Goal: Transaction & Acquisition: Purchase product/service

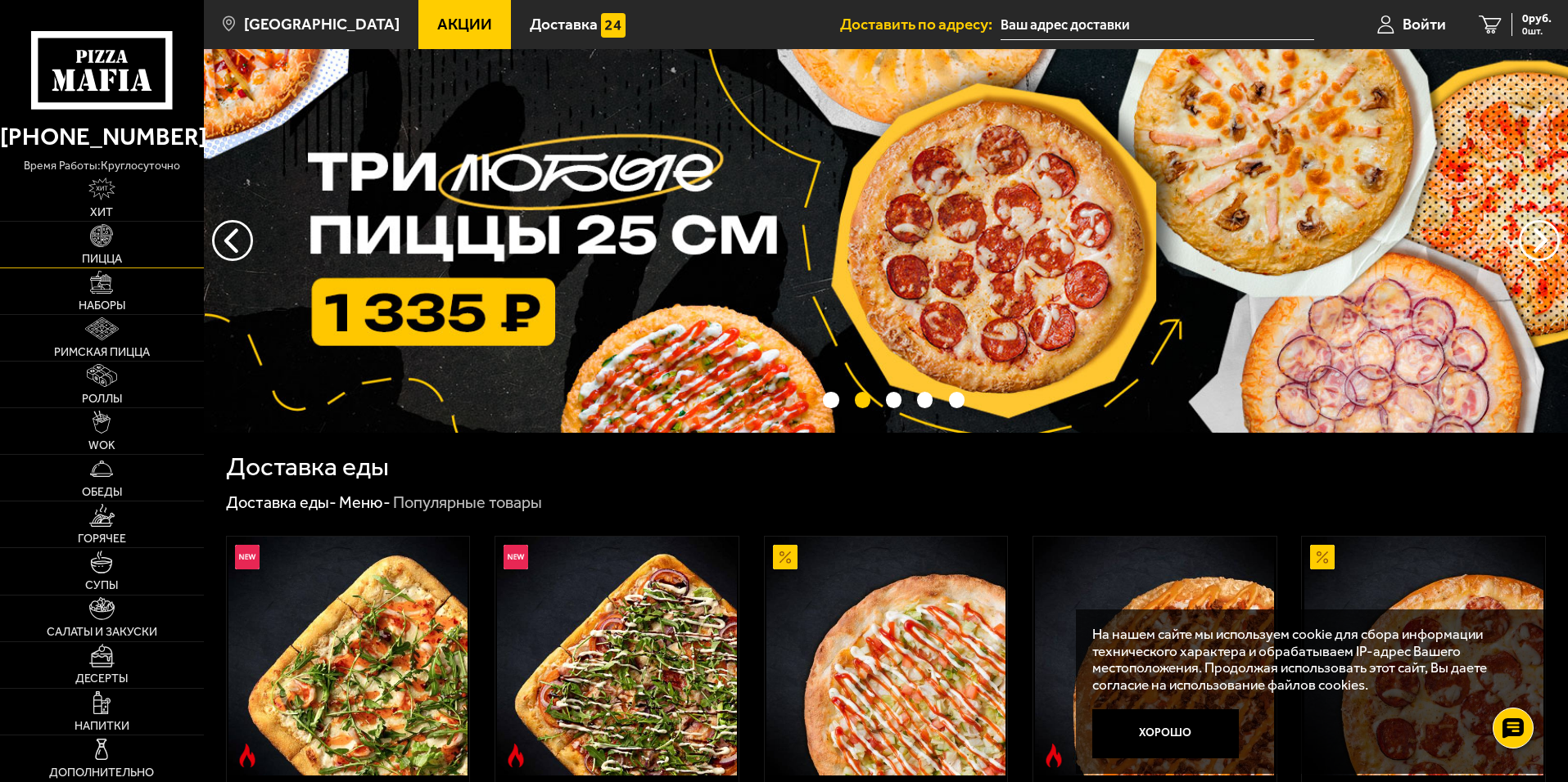
click at [96, 244] on img at bounding box center [101, 235] width 23 height 23
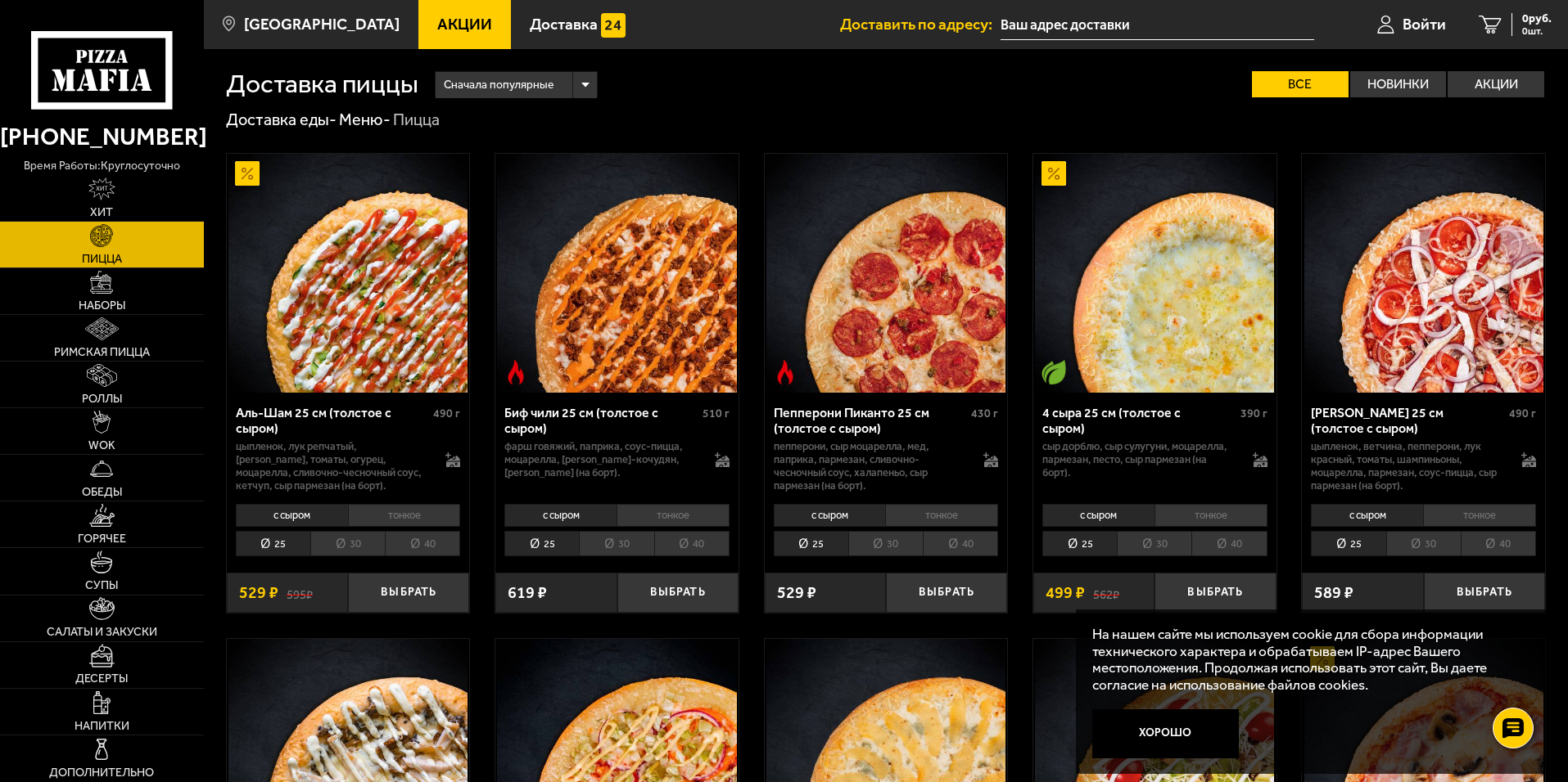
click at [344, 548] on li "30" at bounding box center [348, 544] width 75 height 26
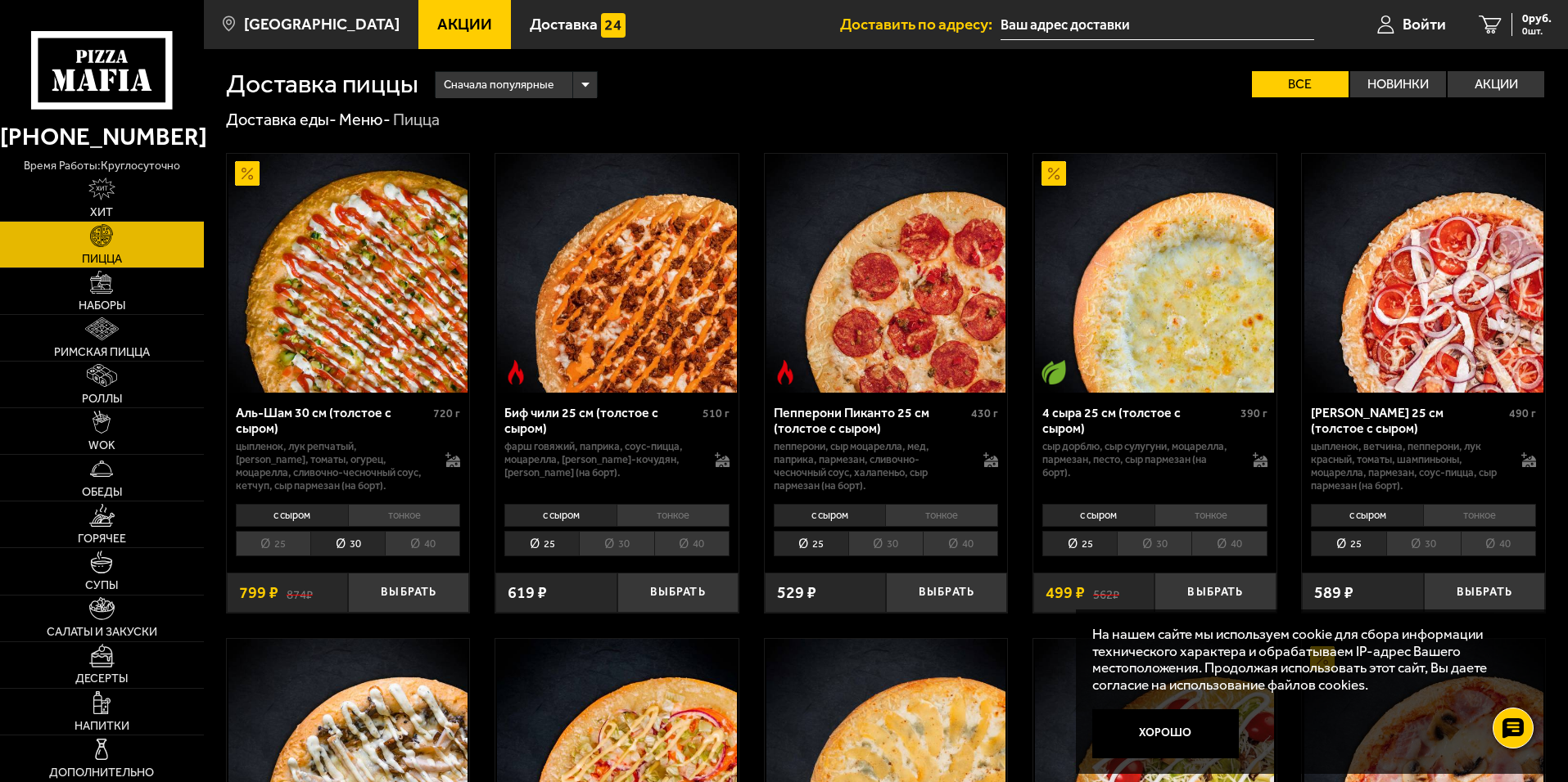
click at [399, 544] on li "40" at bounding box center [423, 544] width 76 height 26
click at [392, 587] on button "Выбрать" at bounding box center [408, 592] width 121 height 40
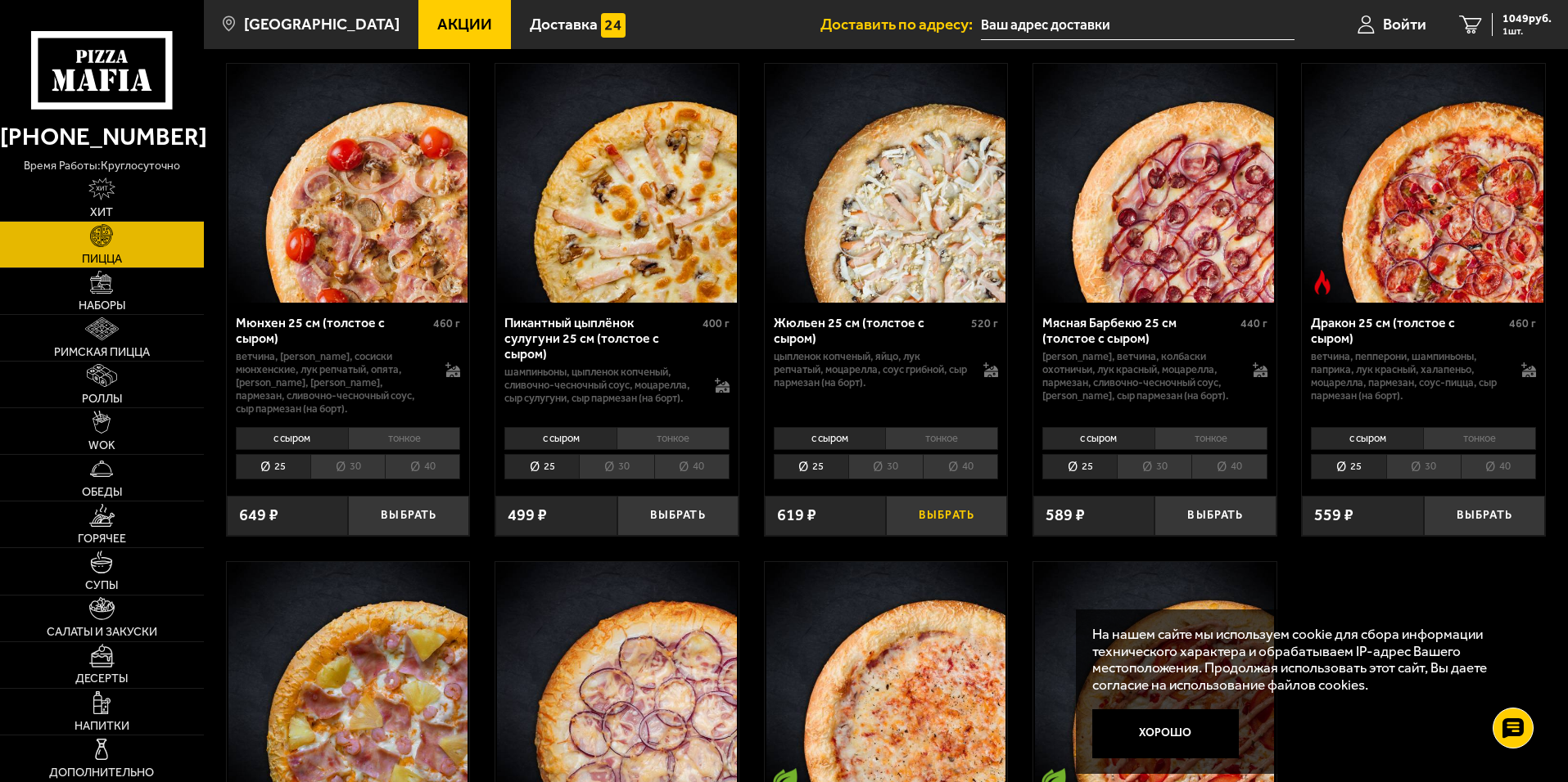
scroll to position [2128, 0]
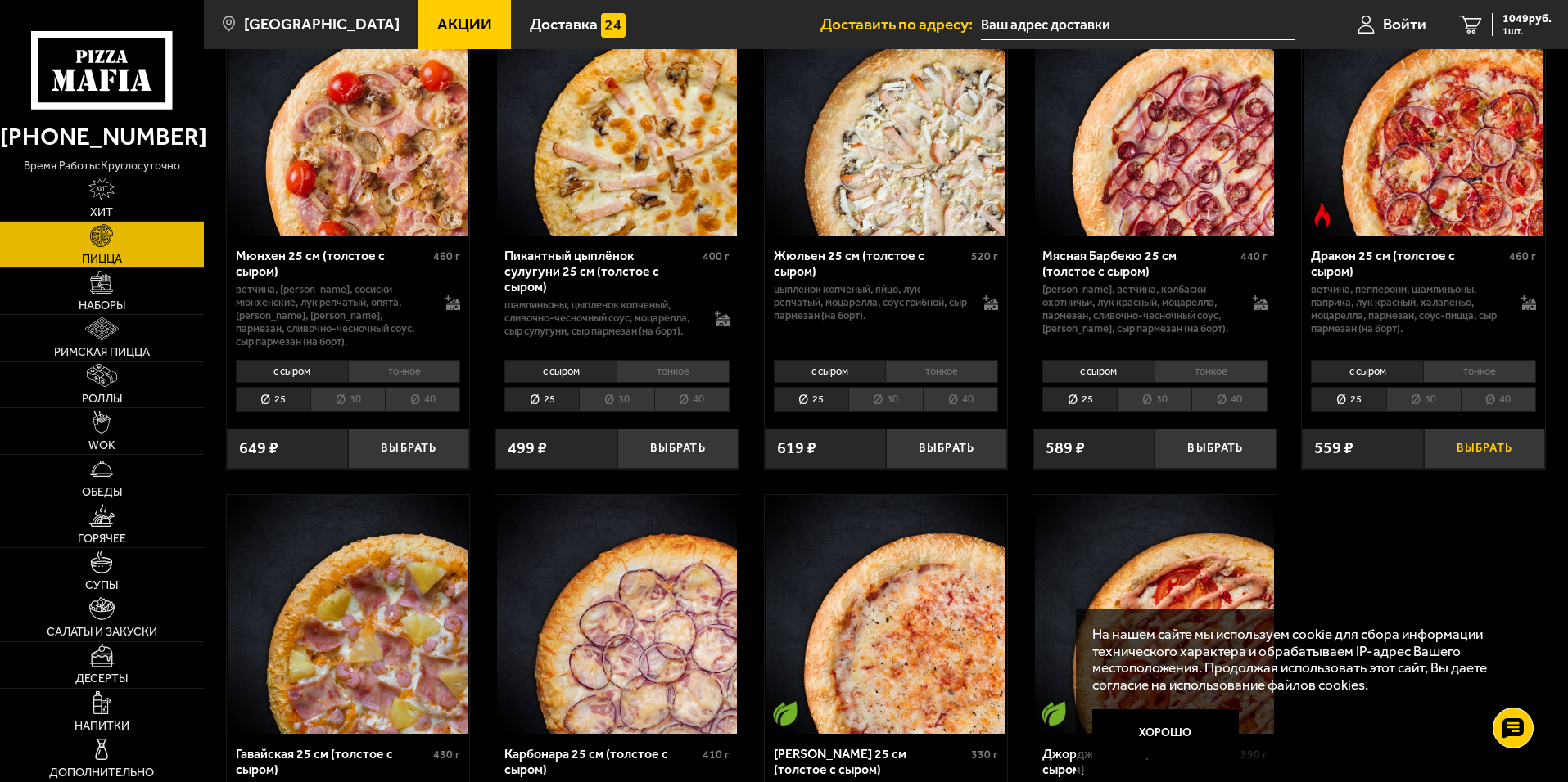
click at [1448, 469] on button "Выбрать" at bounding box center [1484, 449] width 121 height 40
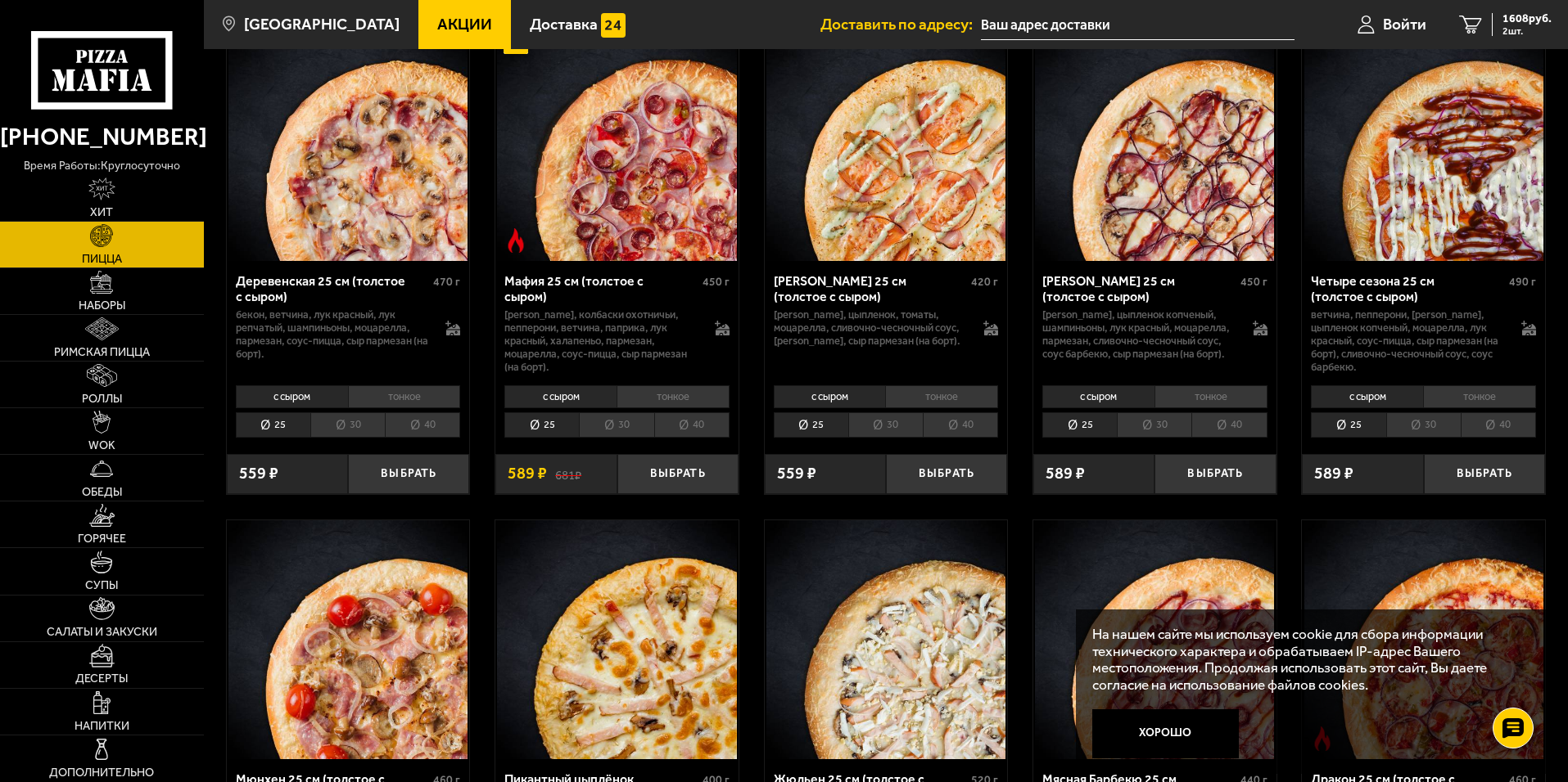
scroll to position [1555, 0]
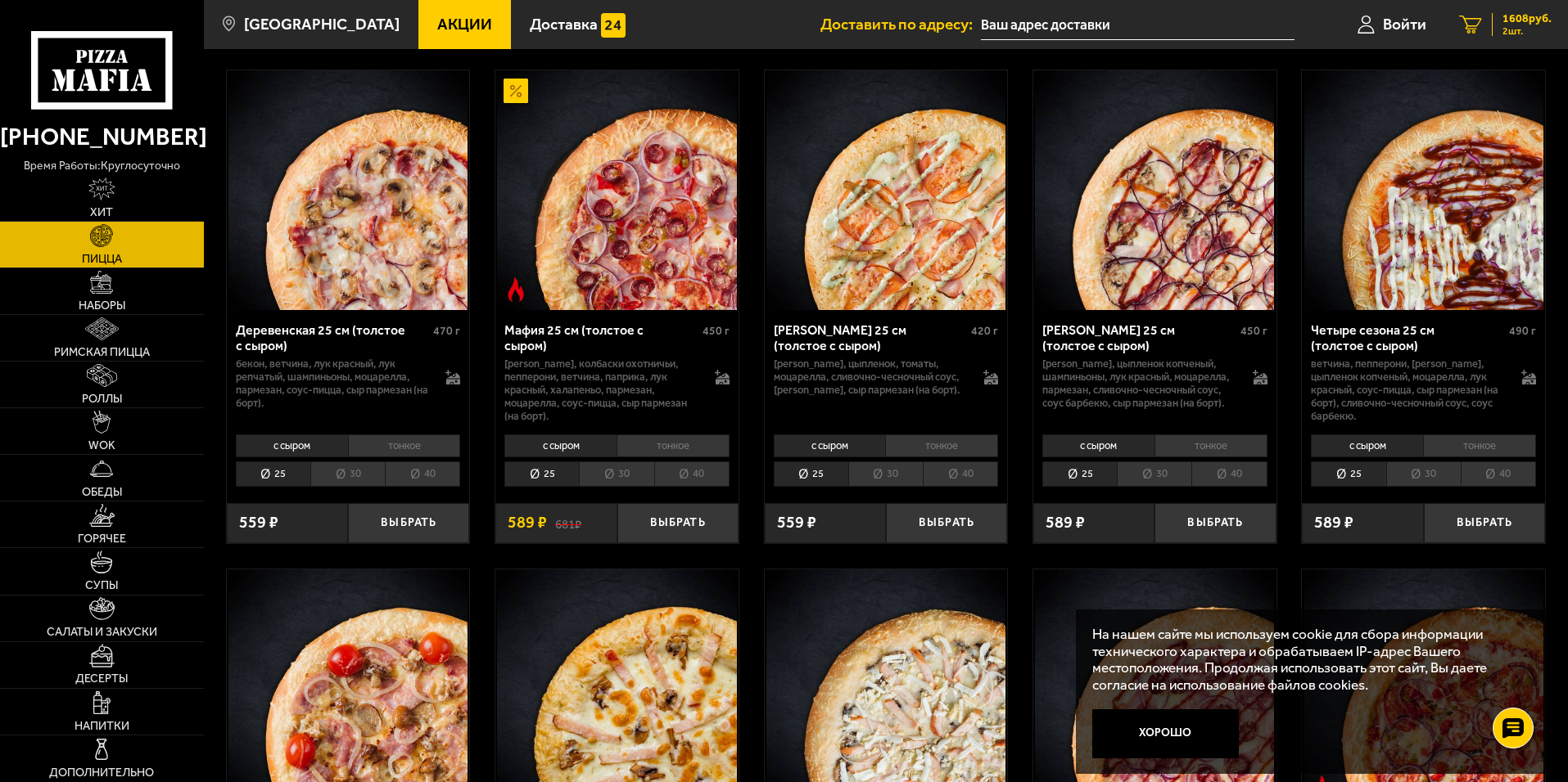
click at [1490, 26] on link "2 1608 руб. 2 шт." at bounding box center [1504, 25] width 125 height 49
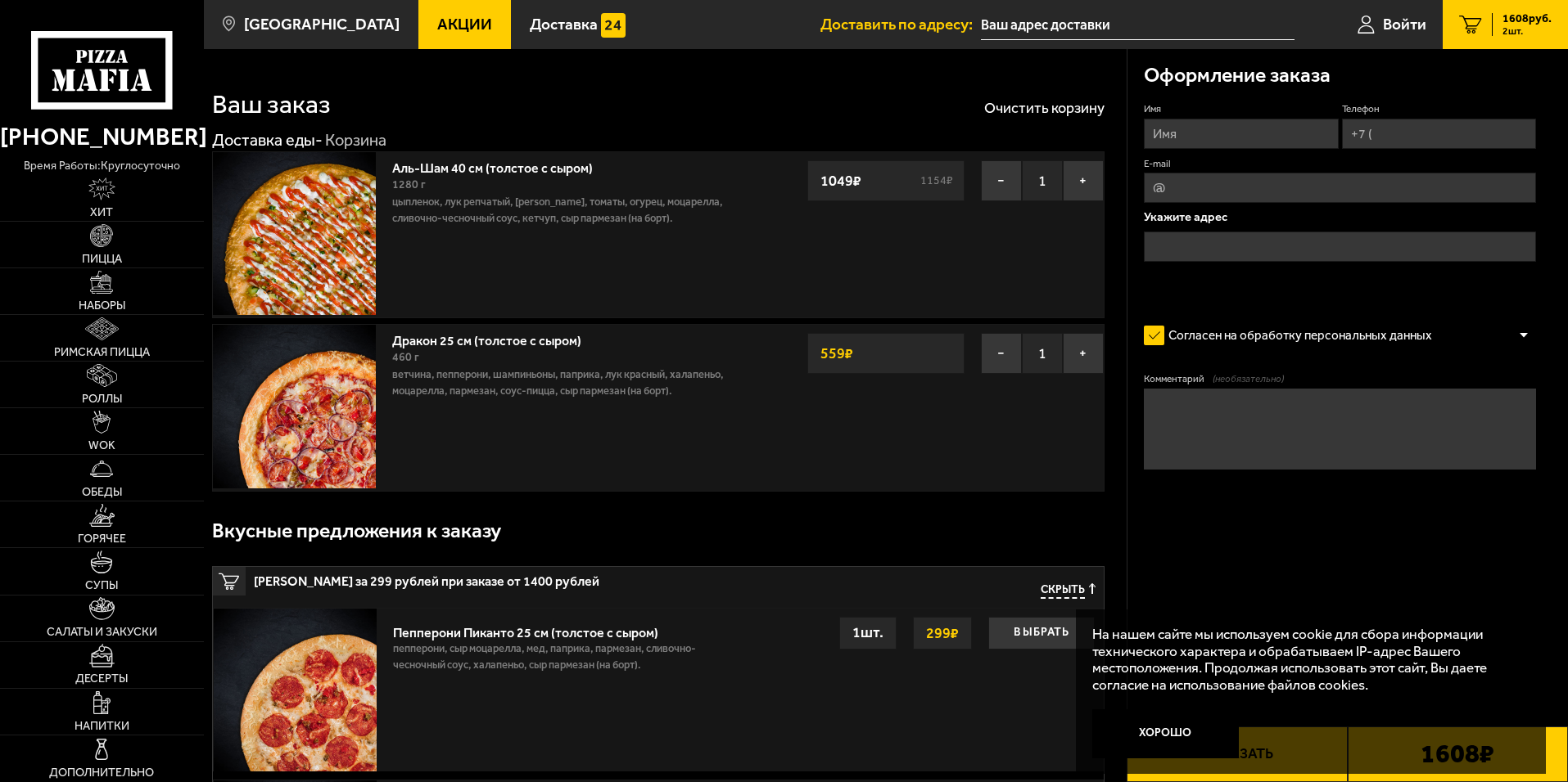
click at [1400, 139] on input "Телефон" at bounding box center [1439, 134] width 194 height 31
type input "[PHONE_NUMBER]"
click at [1266, 138] on input "Имя" at bounding box center [1241, 134] width 194 height 31
type input "[PERSON_NAME]"
click at [1223, 197] on input "E-mail" at bounding box center [1339, 188] width 392 height 31
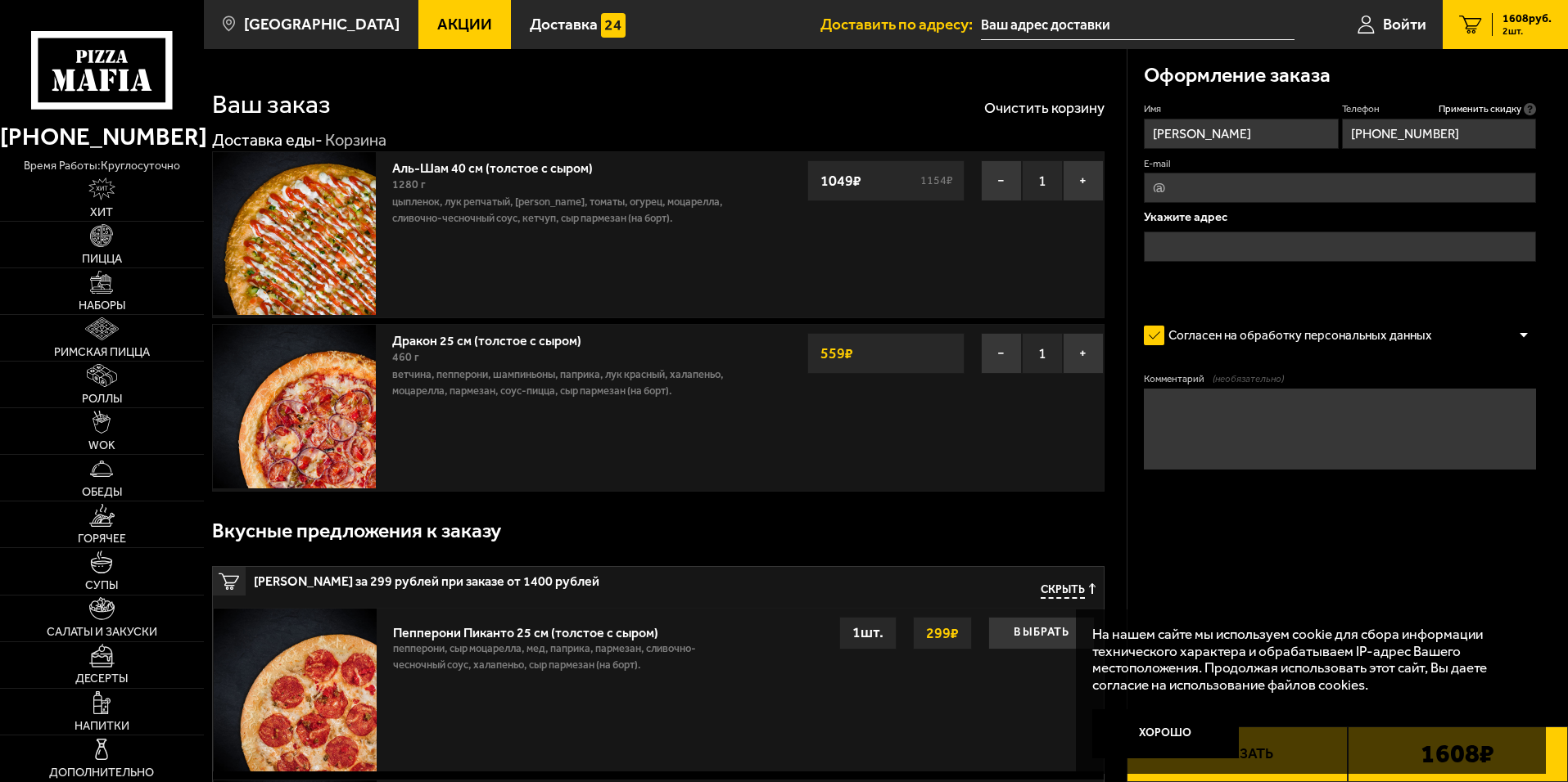
type input "з"
type input "[EMAIL_ADDRESS][DOMAIN_NAME]"
click at [1166, 246] on input "text" at bounding box center [1339, 246] width 392 height 31
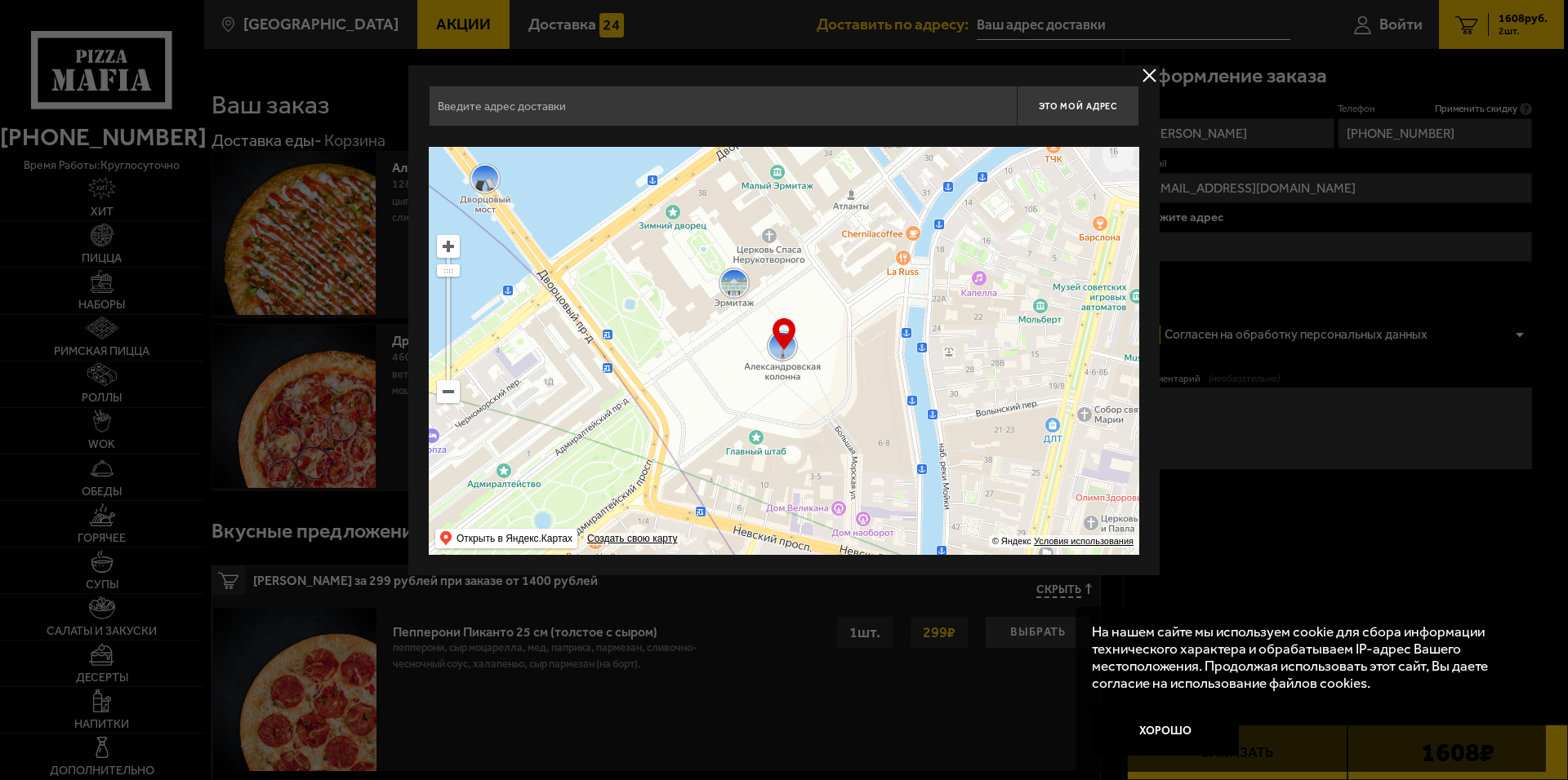
click at [554, 104] on input "text" at bounding box center [722, 106] width 588 height 41
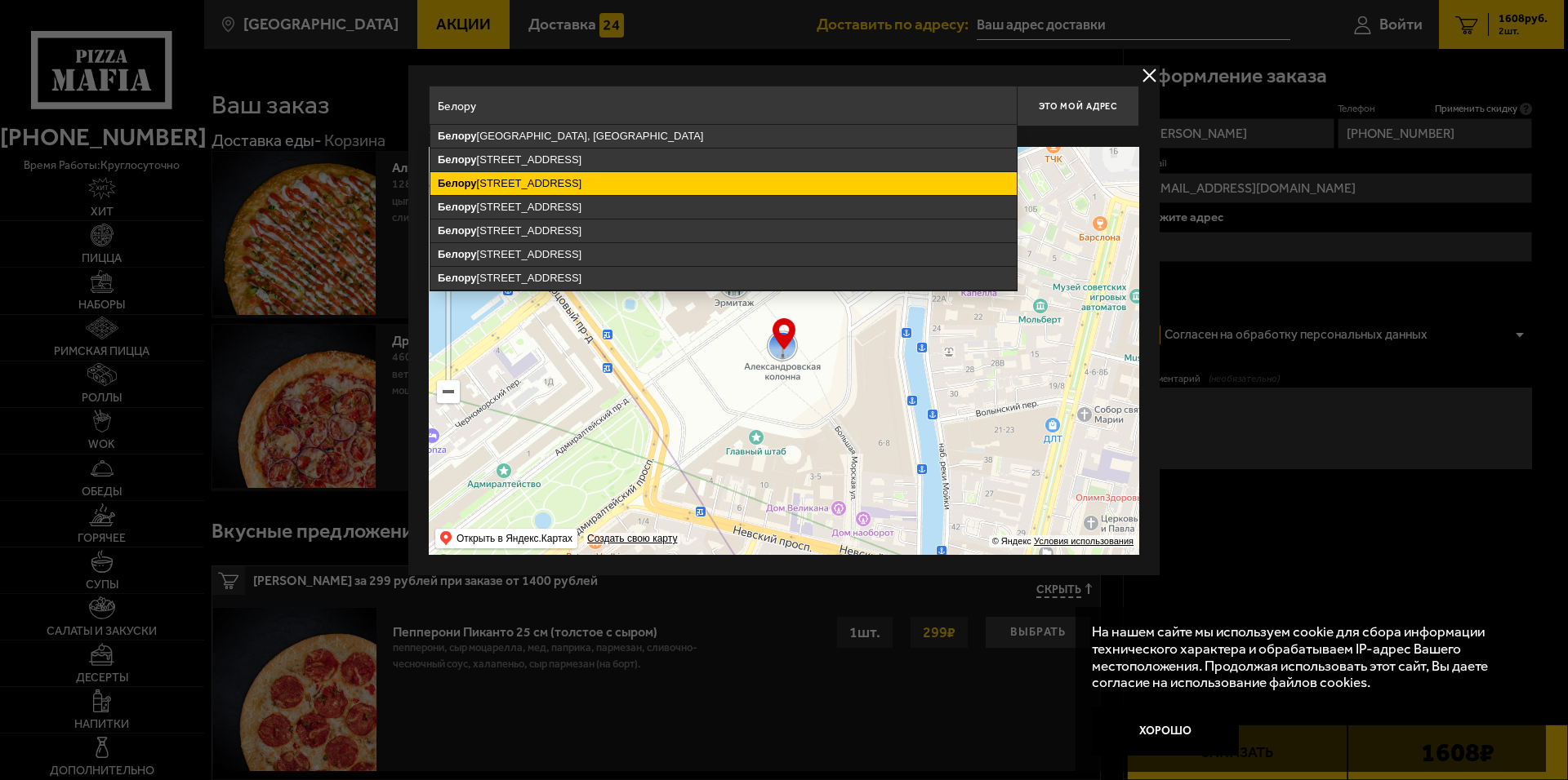
click at [556, 179] on ymaps "[STREET_ADDRESS]" at bounding box center [723, 183] width 586 height 23
type input "[STREET_ADDRESS]"
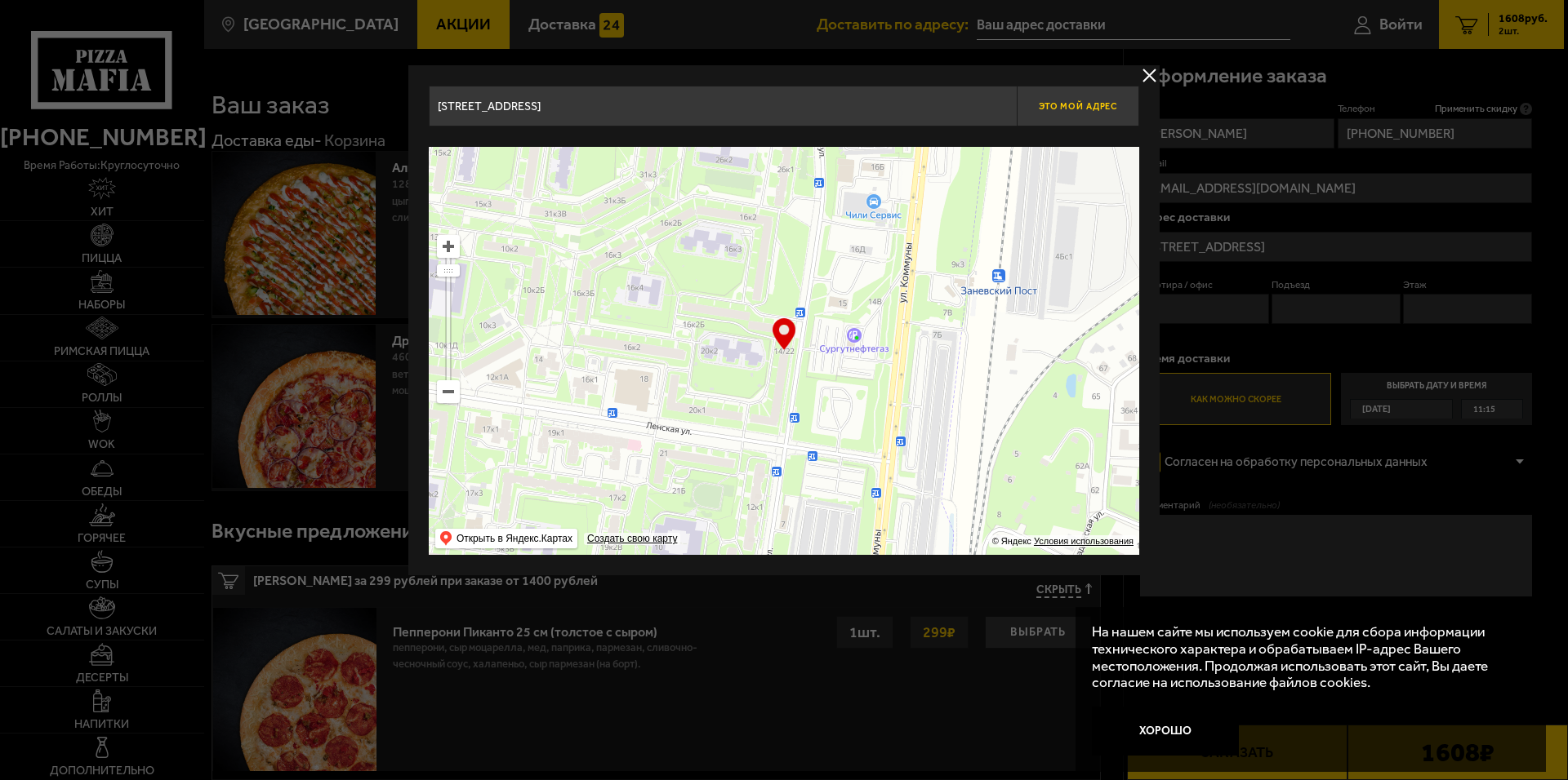
click at [1075, 111] on span "Это мой адрес" at bounding box center [1078, 106] width 78 height 11
type input "[STREET_ADDRESS]"
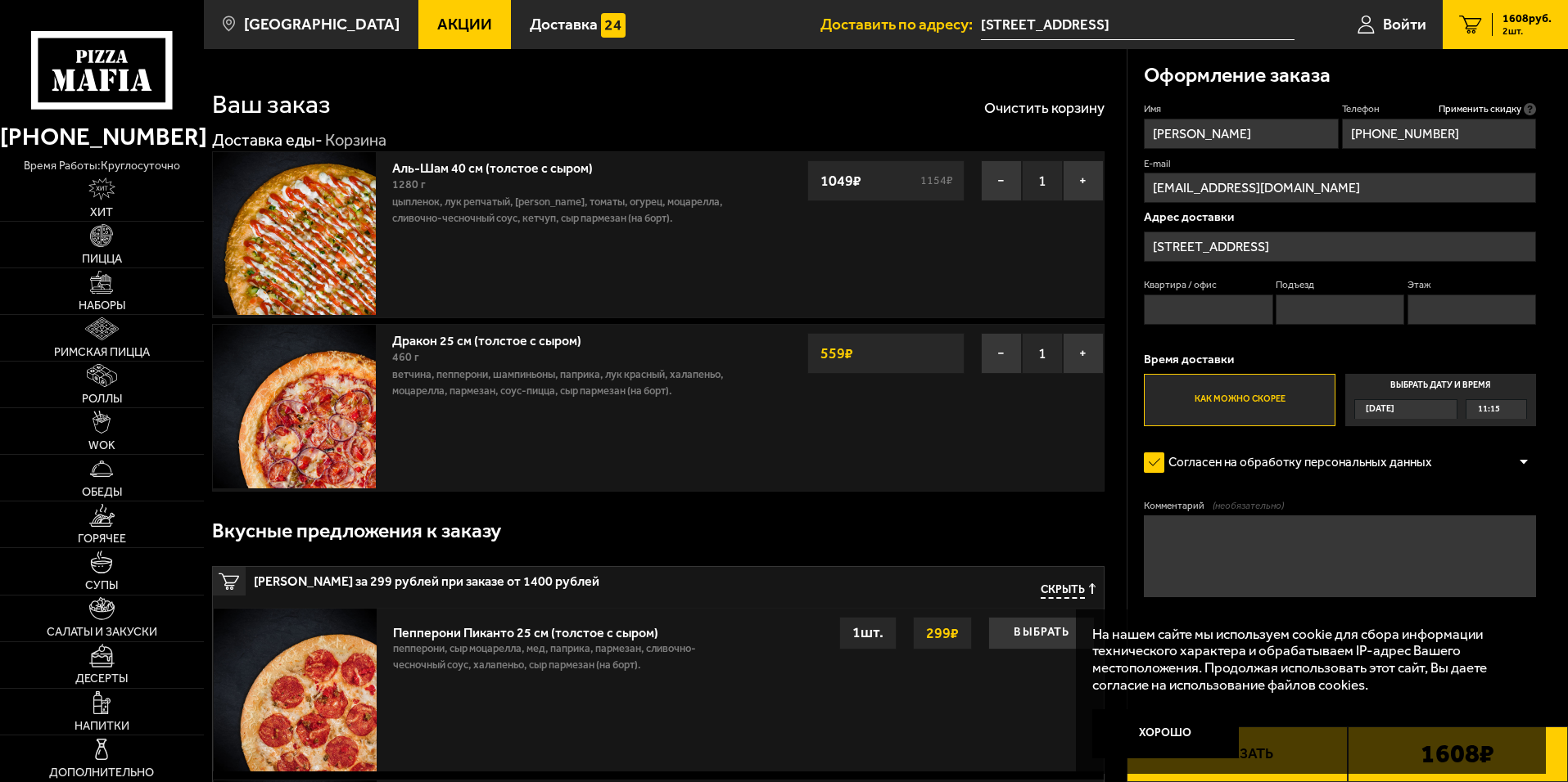
click at [1238, 314] on input "Квартира / офис" at bounding box center [1207, 310] width 128 height 31
type input "283"
type input "8"
click at [1430, 298] on input "Этаж" at bounding box center [1471, 310] width 128 height 31
type input "6"
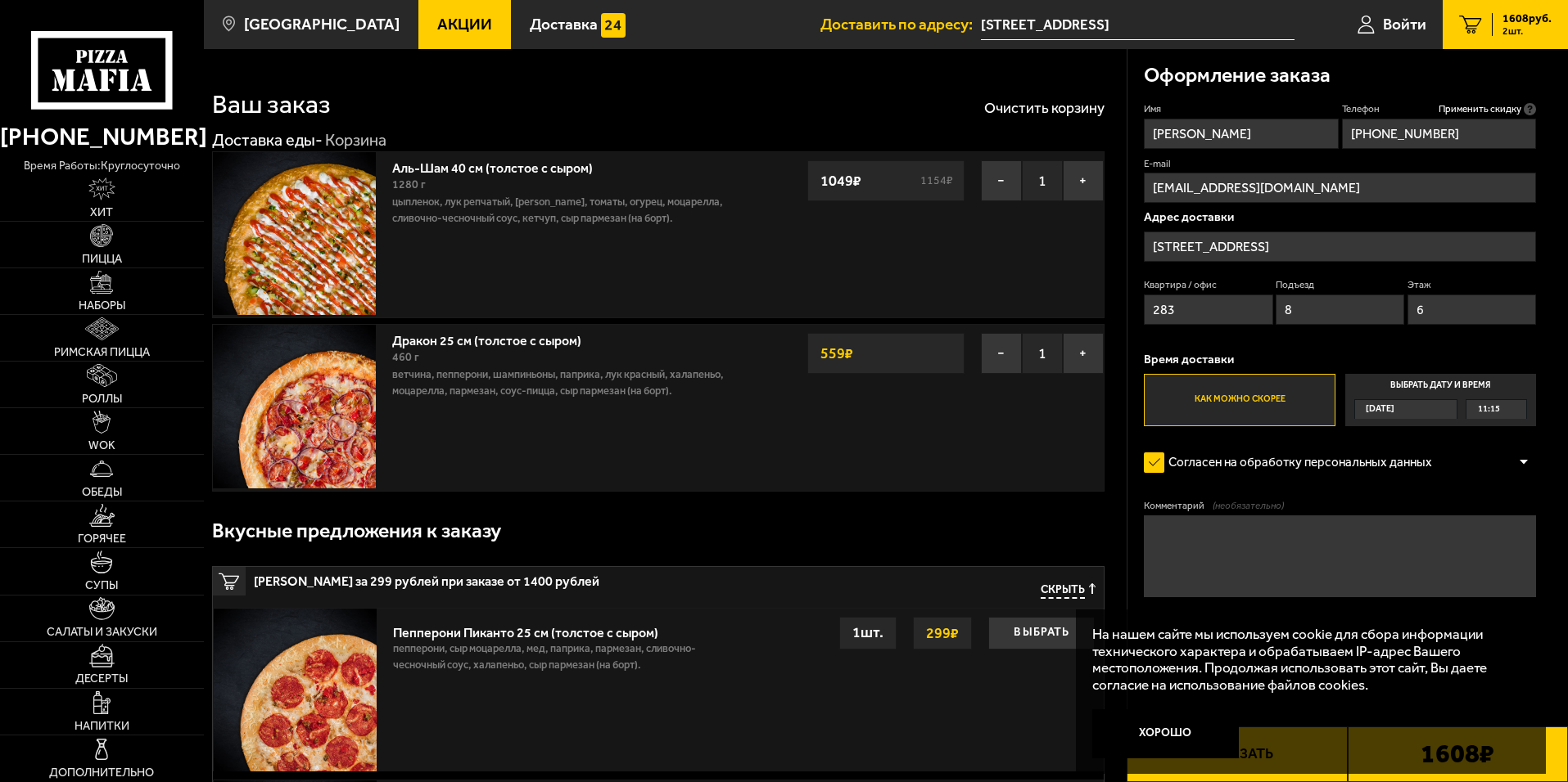
click at [1217, 539] on textarea "Комментарий (необязательно)" at bounding box center [1339, 557] width 392 height 82
type textarea "Нет домофона [PERSON_NAME] позвонить заранее"
click at [1122, 749] on button "Хорошо" at bounding box center [1165, 734] width 147 height 49
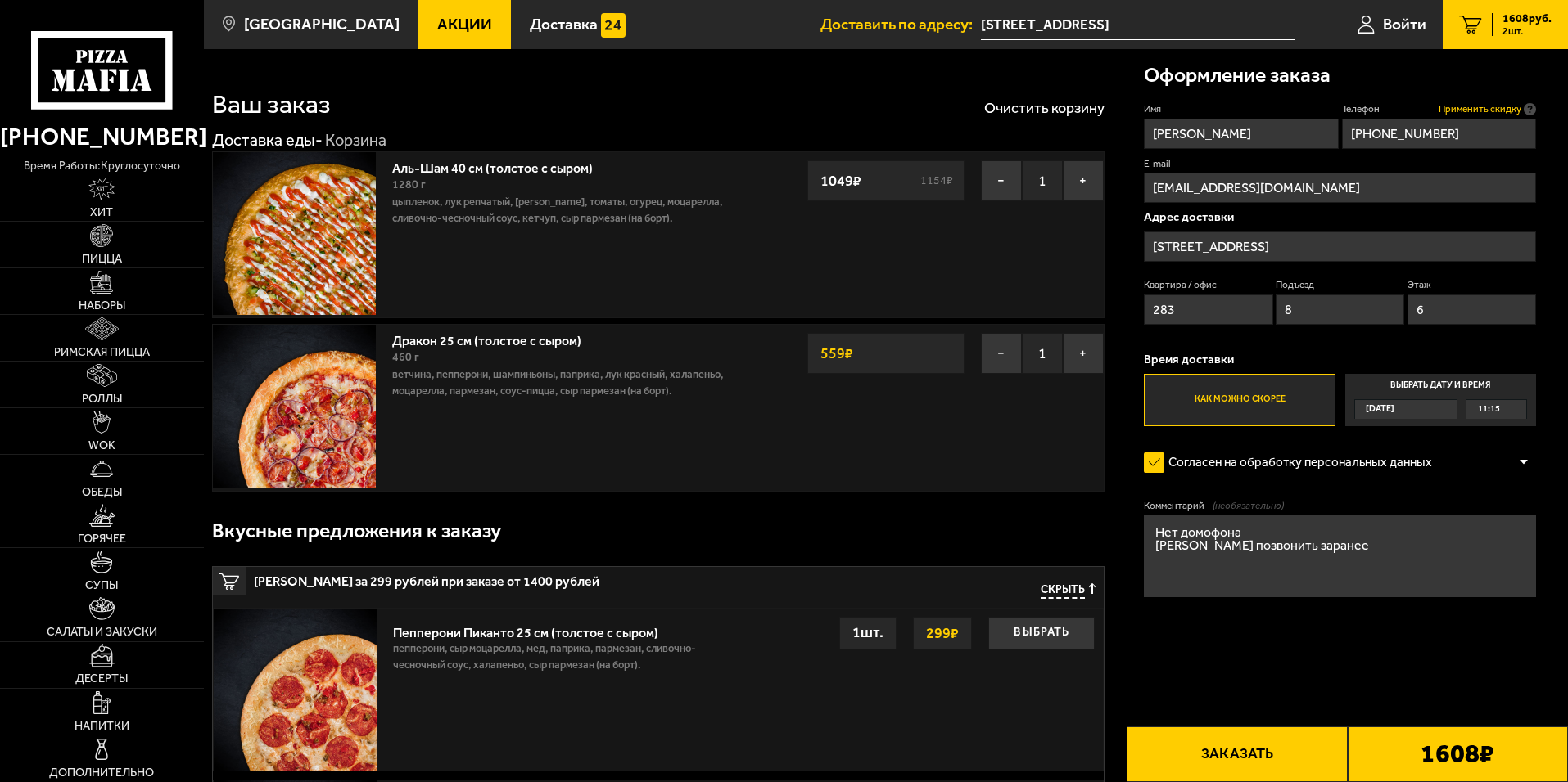
click at [1483, 108] on span "Применить скидку" at bounding box center [1480, 109] width 82 height 14
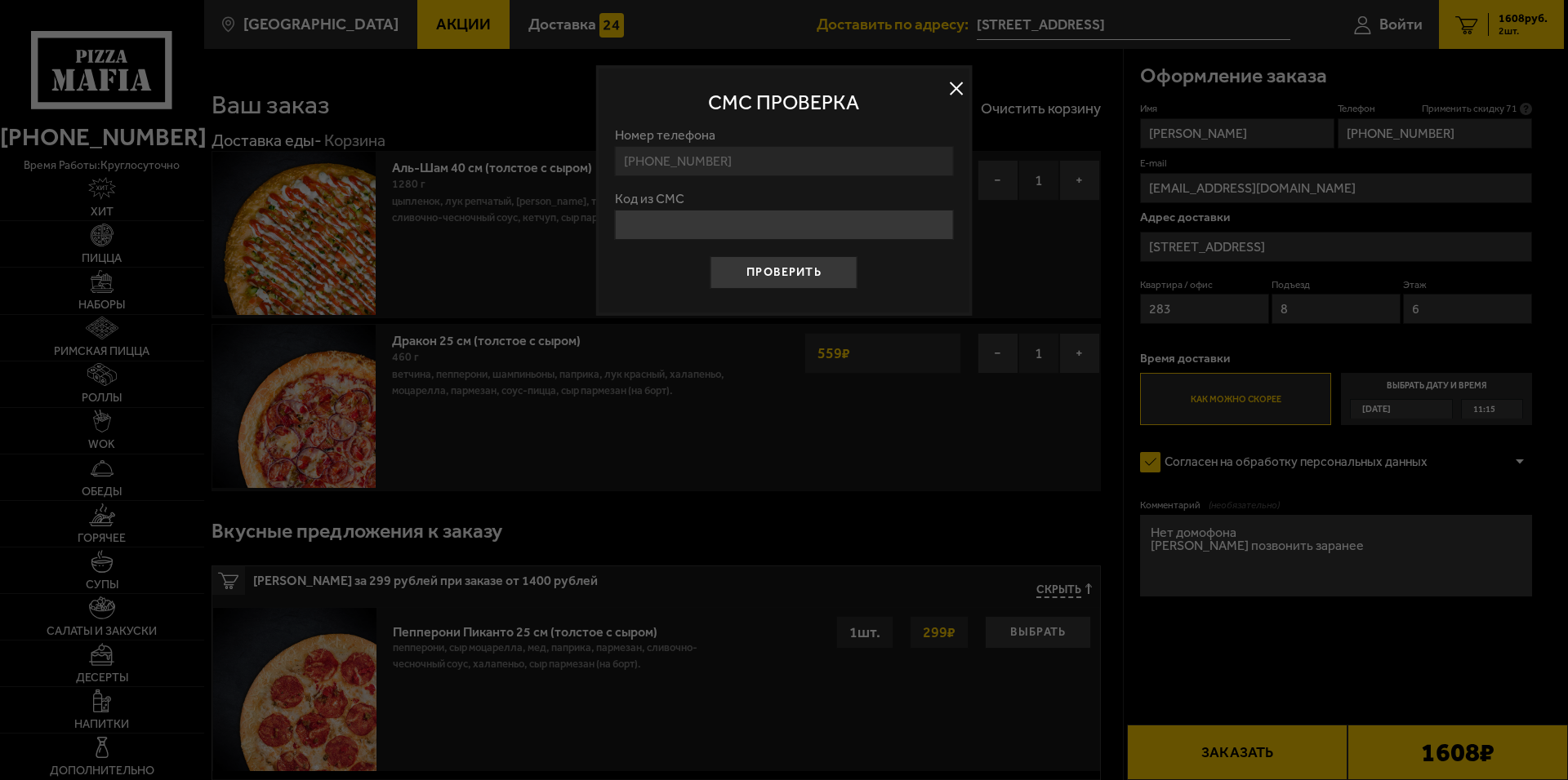
click at [951, 87] on button at bounding box center [956, 89] width 25 height 25
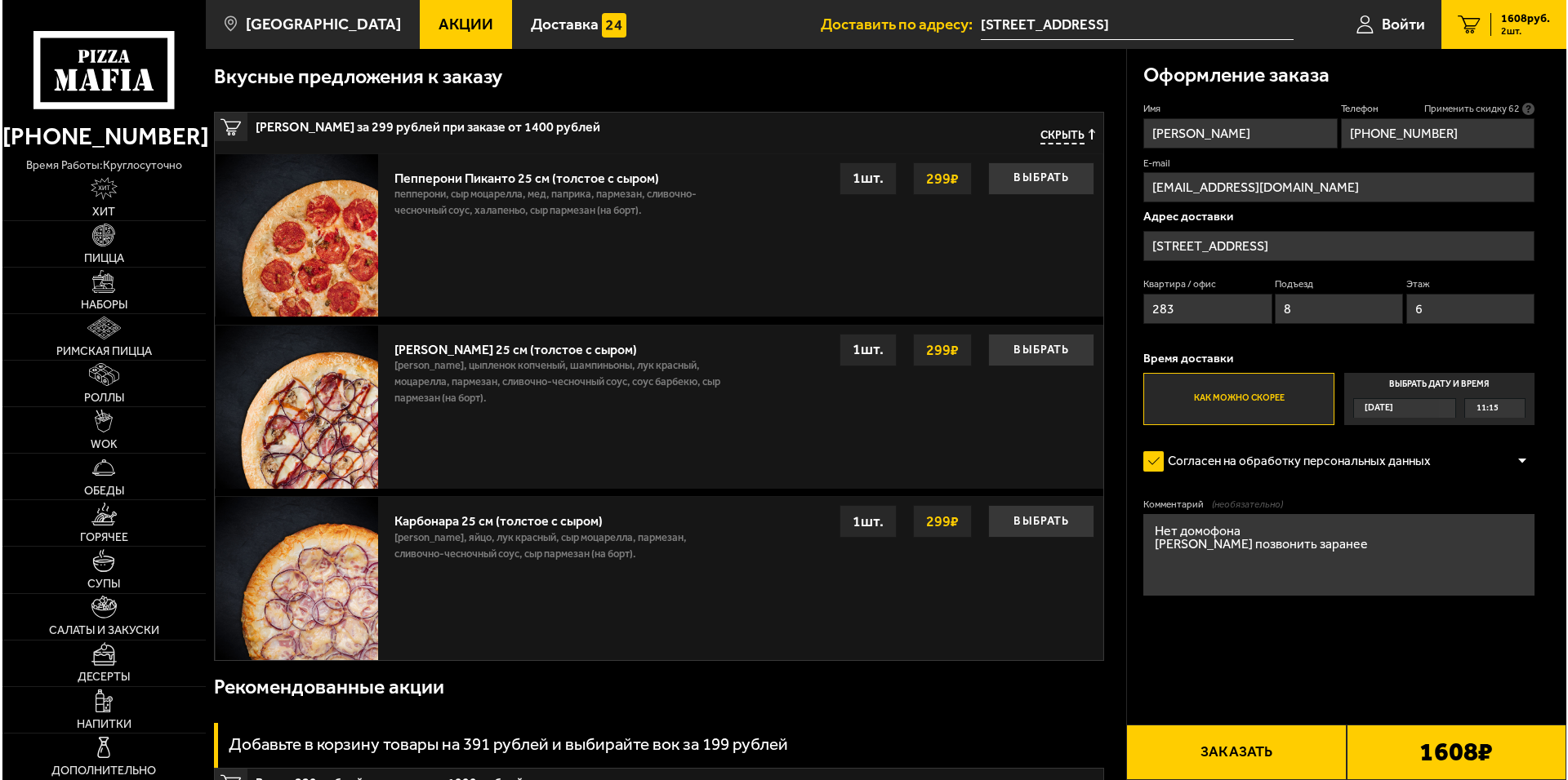
scroll to position [408, 0]
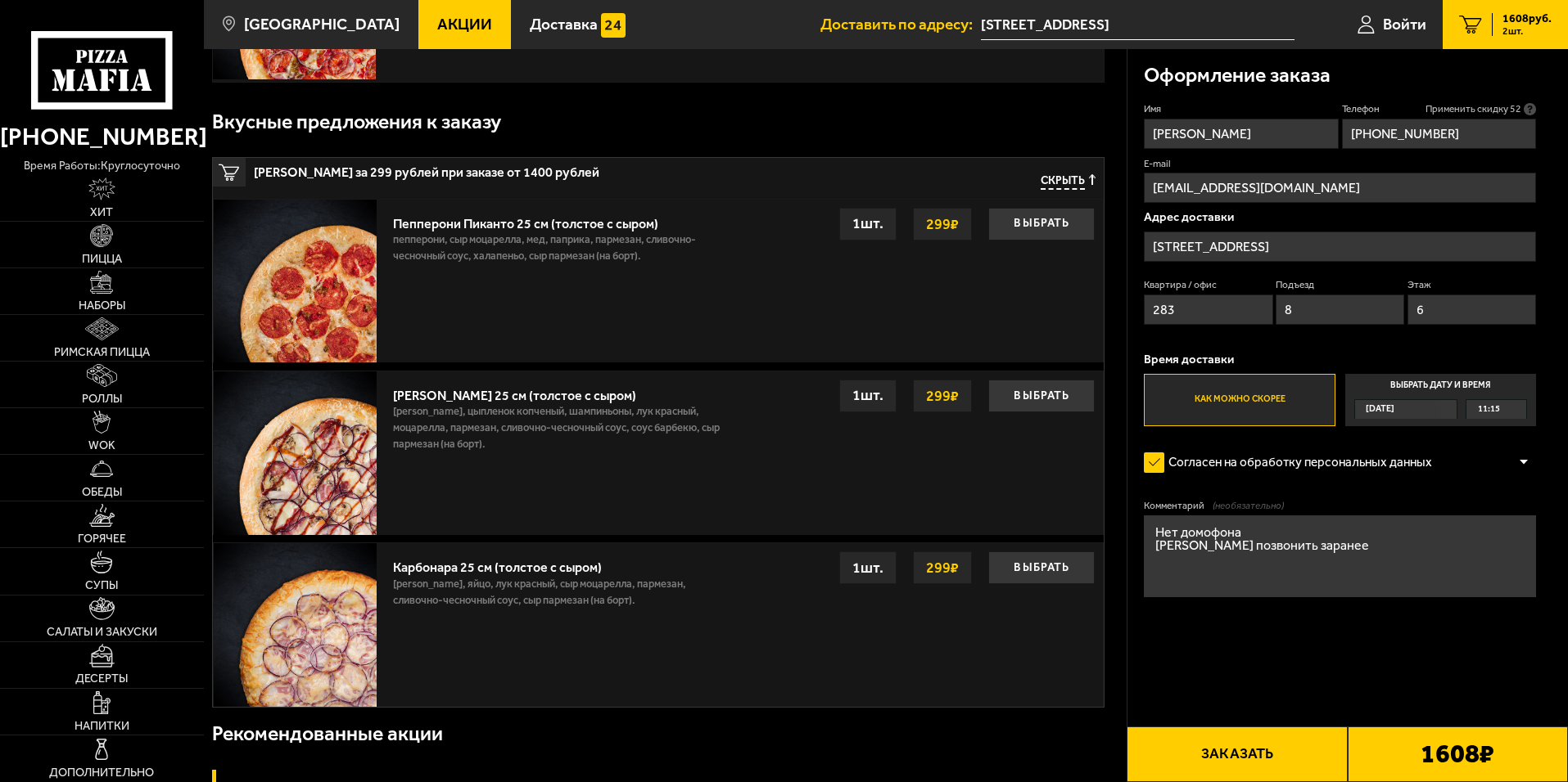
click at [1247, 768] on button "Заказать" at bounding box center [1236, 754] width 220 height 55
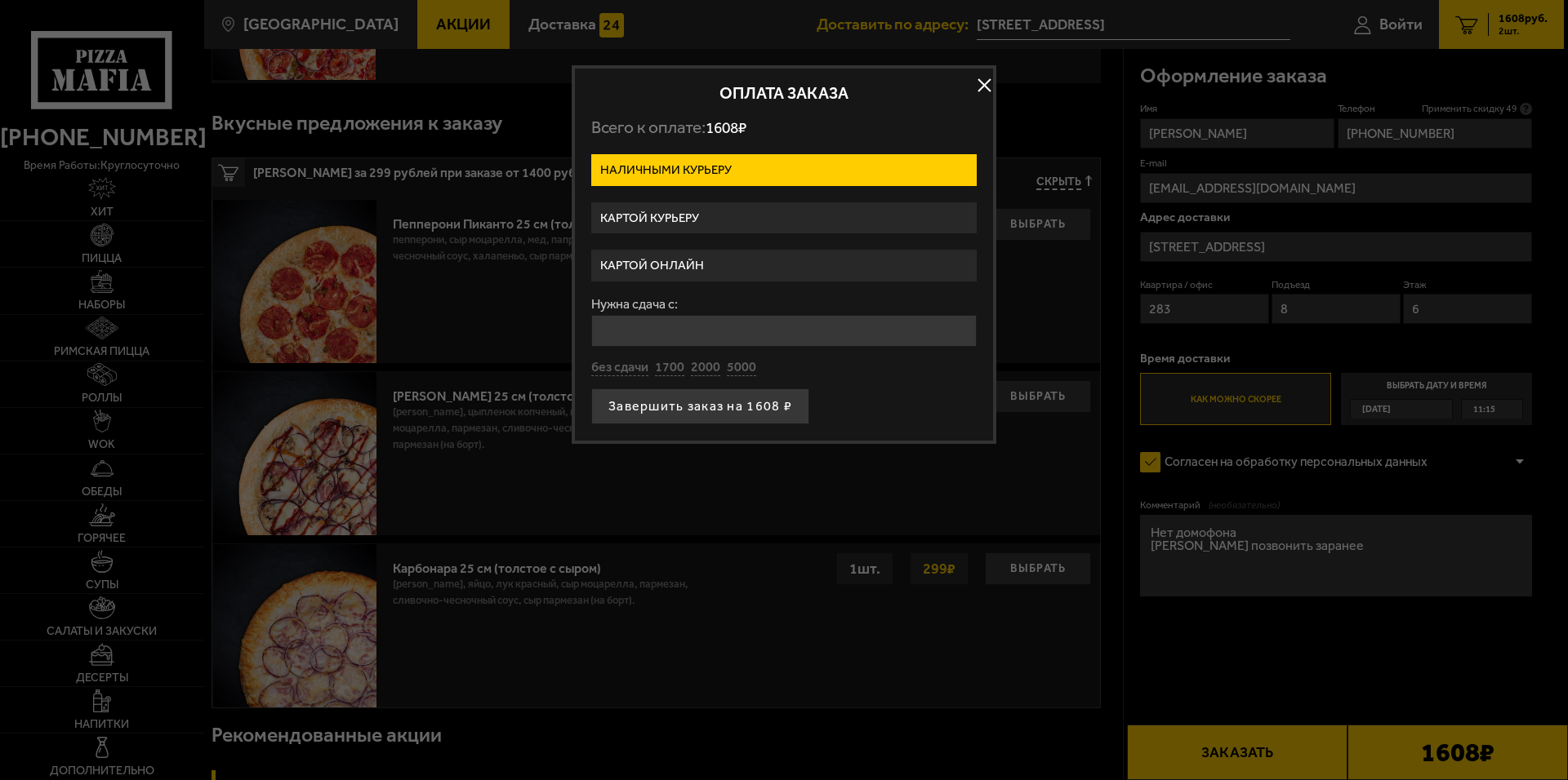
click at [711, 253] on label "Картой онлайн" at bounding box center [784, 266] width 385 height 32
click at [0, 0] on input "Картой онлайн" at bounding box center [0, 0] width 0 height 0
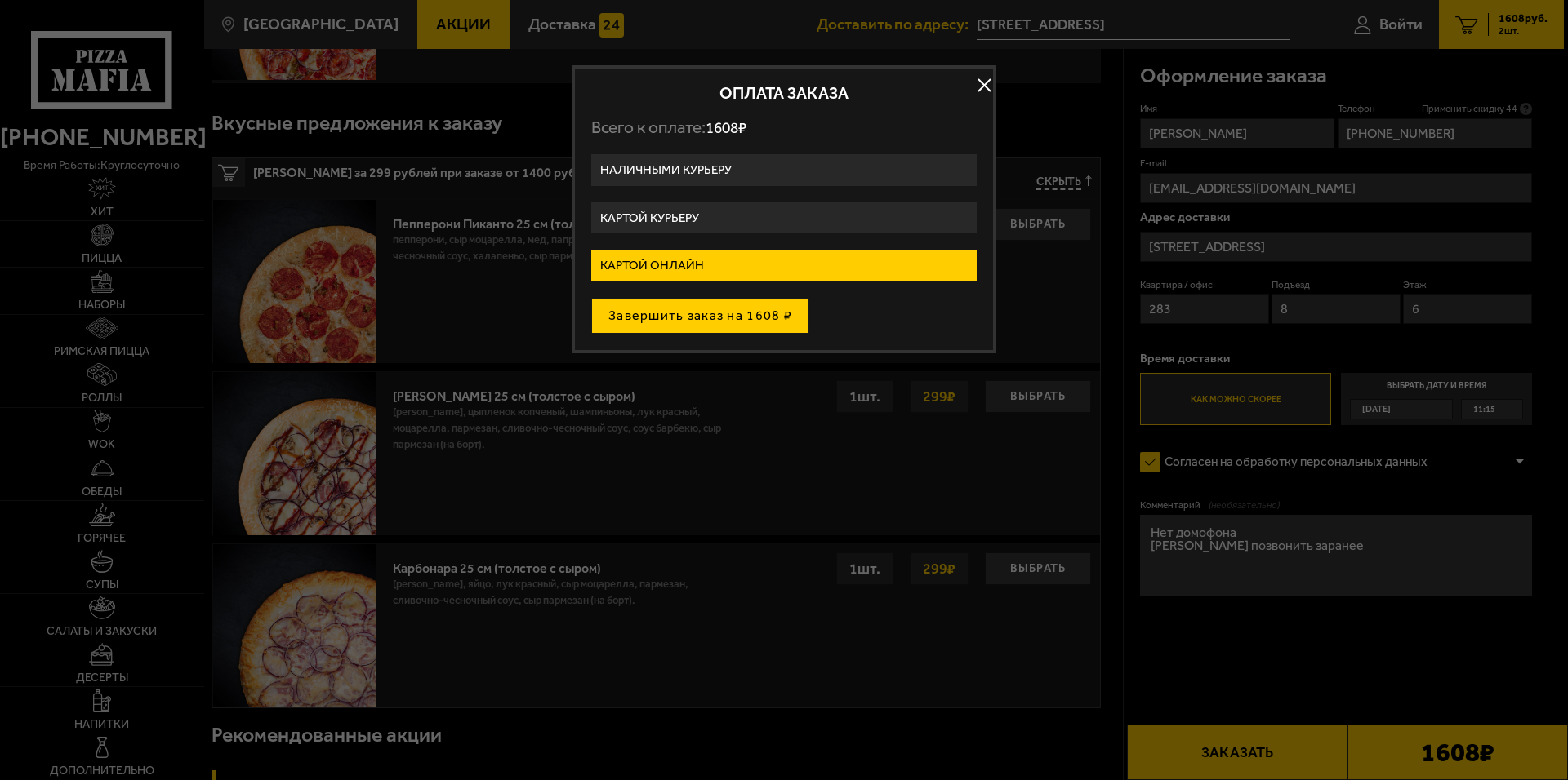
click at [769, 319] on button "Завершить заказ на 1608 ₽" at bounding box center [700, 315] width 218 height 36
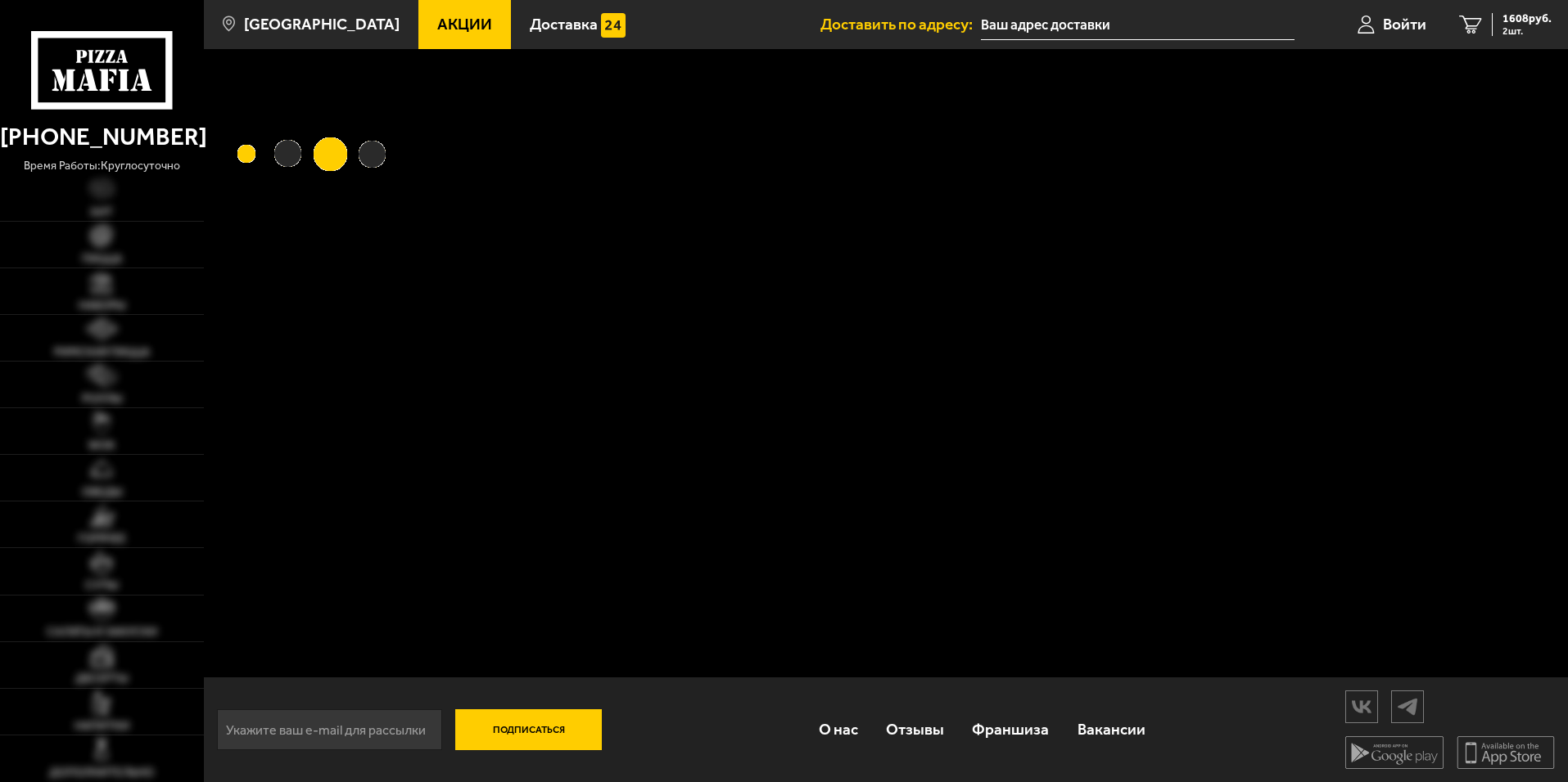
type input "[STREET_ADDRESS]"
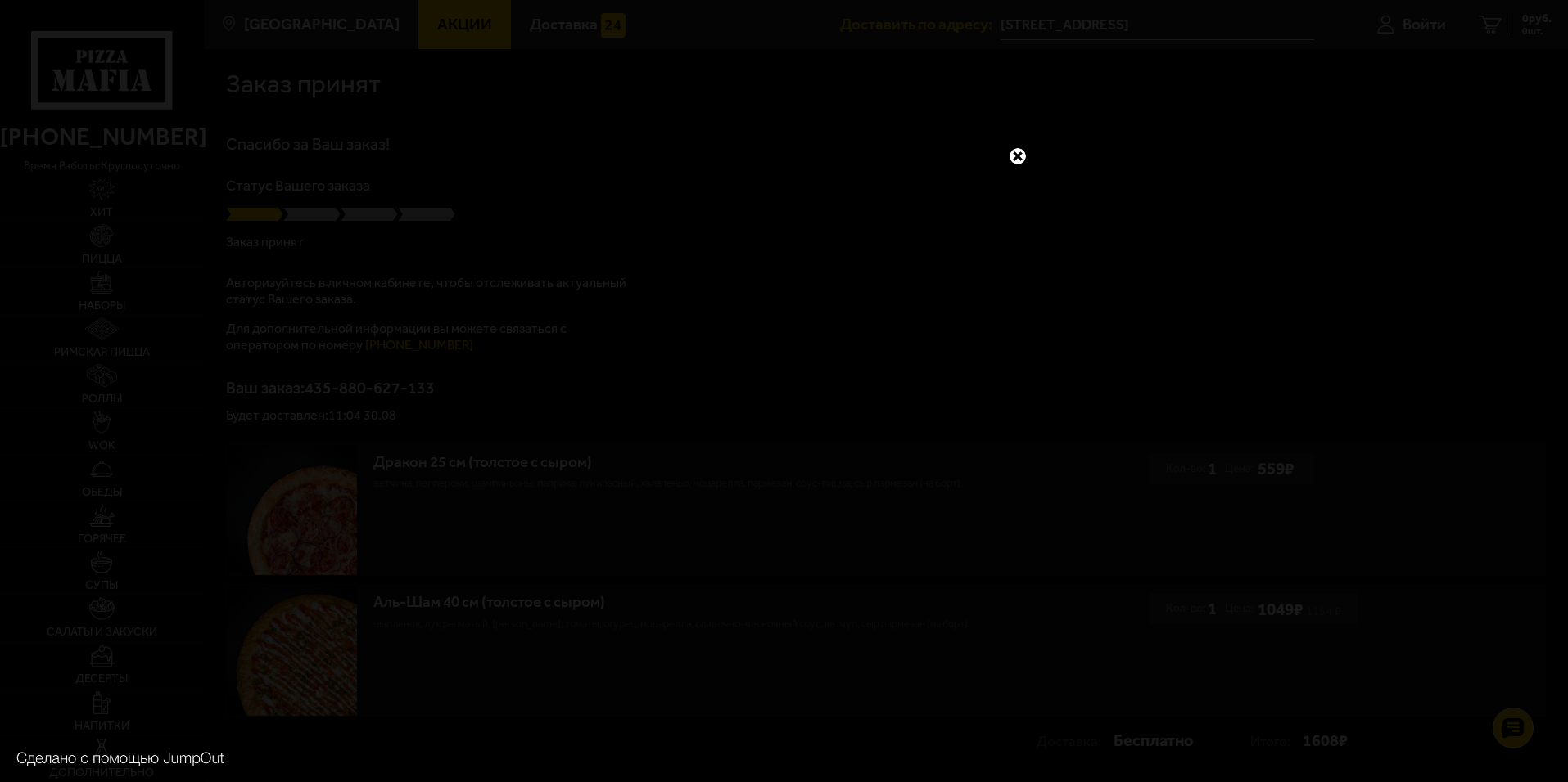
click at [1015, 159] on link at bounding box center [1017, 156] width 21 height 21
